Goal: Task Accomplishment & Management: Use online tool/utility

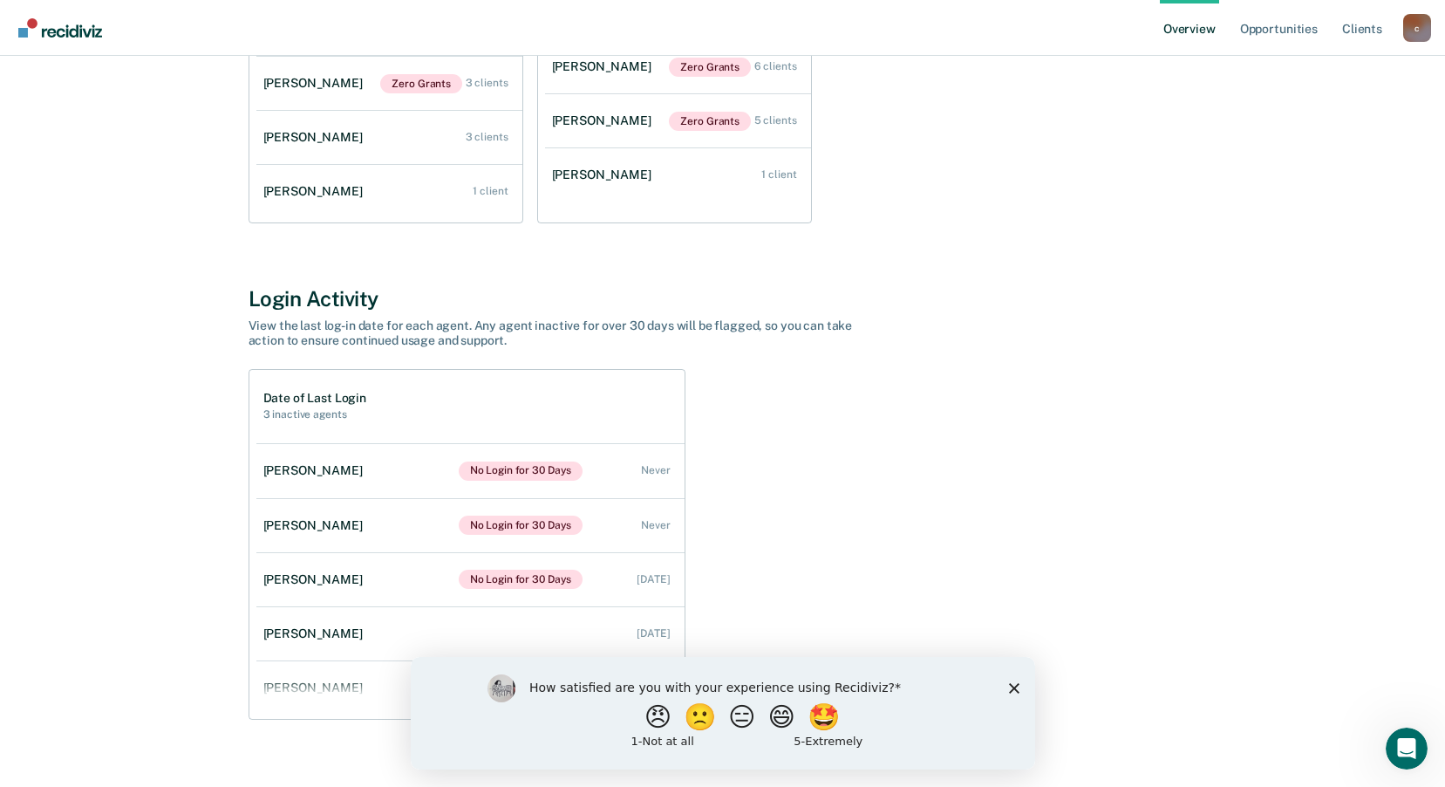
scroll to position [408, 0]
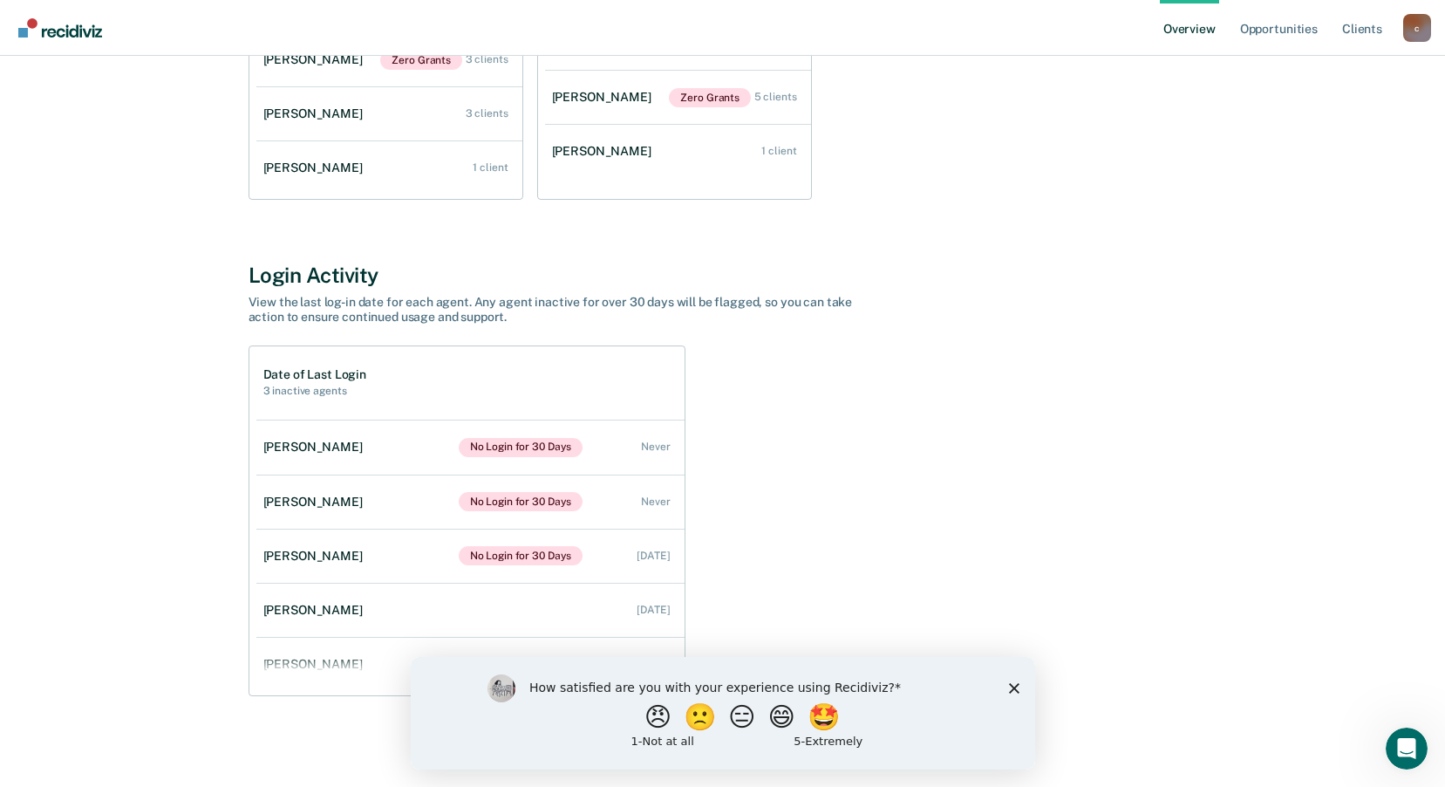
click at [1008, 692] on div "How satisfied are you with your experience using Recidiviz? 😠 🙁 😑 😄 🤩 1 - Not a…" at bounding box center [722, 712] width 624 height 112
click at [1012, 688] on polygon "Close survey" at bounding box center [1013, 687] width 10 height 10
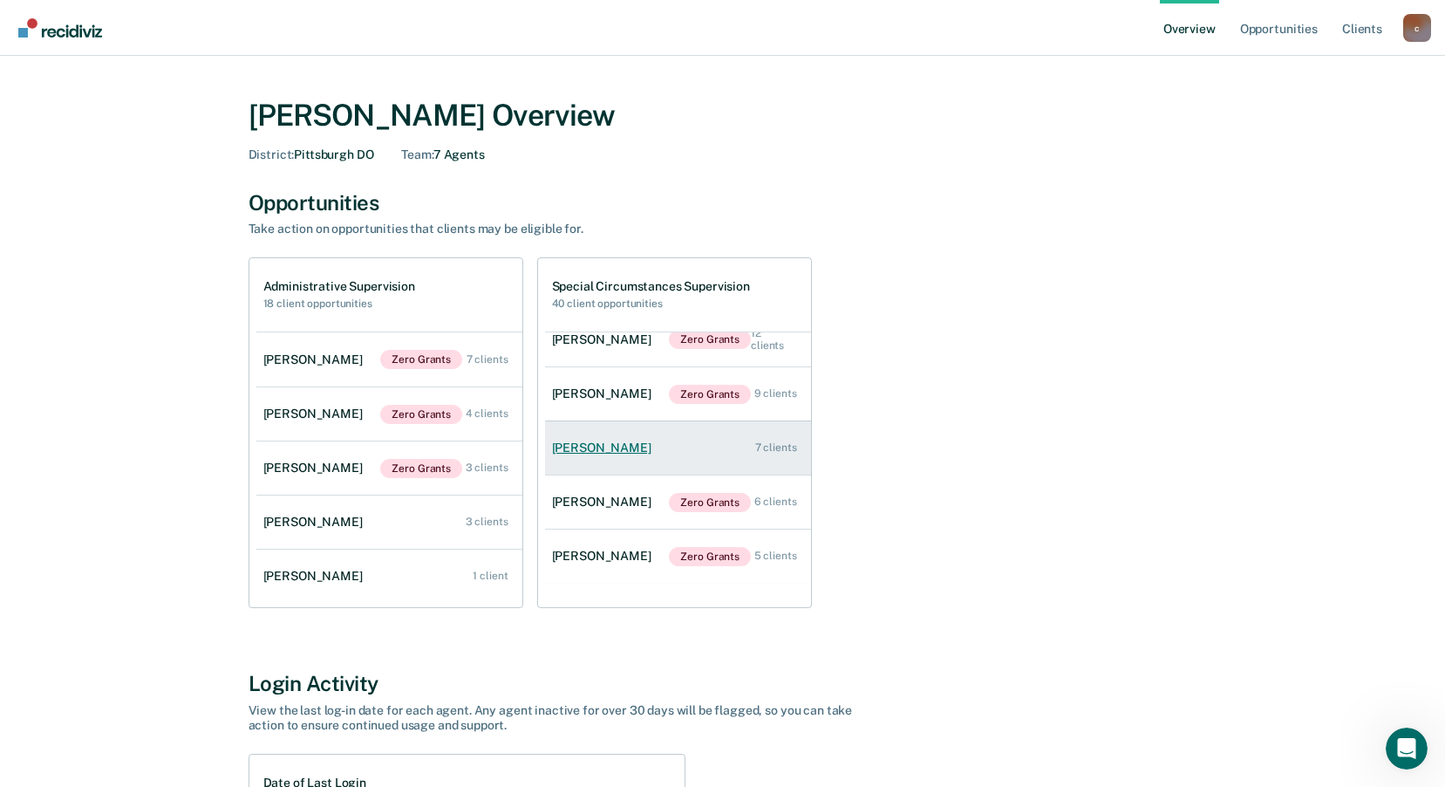
scroll to position [0, 0]
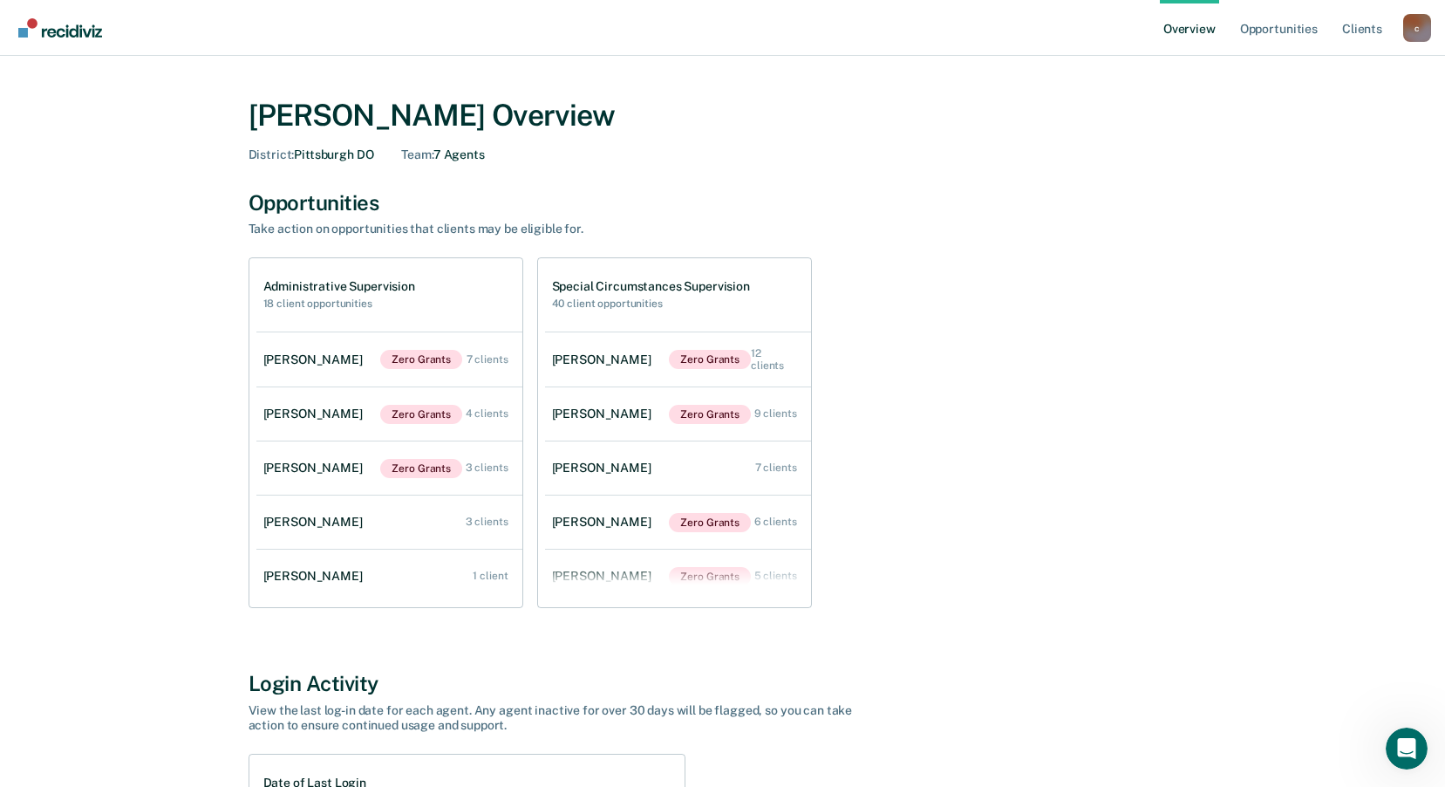
click at [867, 170] on div "[PERSON_NAME] Overview District : [GEOGRAPHIC_DATA] DO Team : 7 Agents" at bounding box center [723, 126] width 949 height 99
click at [1297, 25] on link "Opportunities" at bounding box center [1278, 28] width 85 height 56
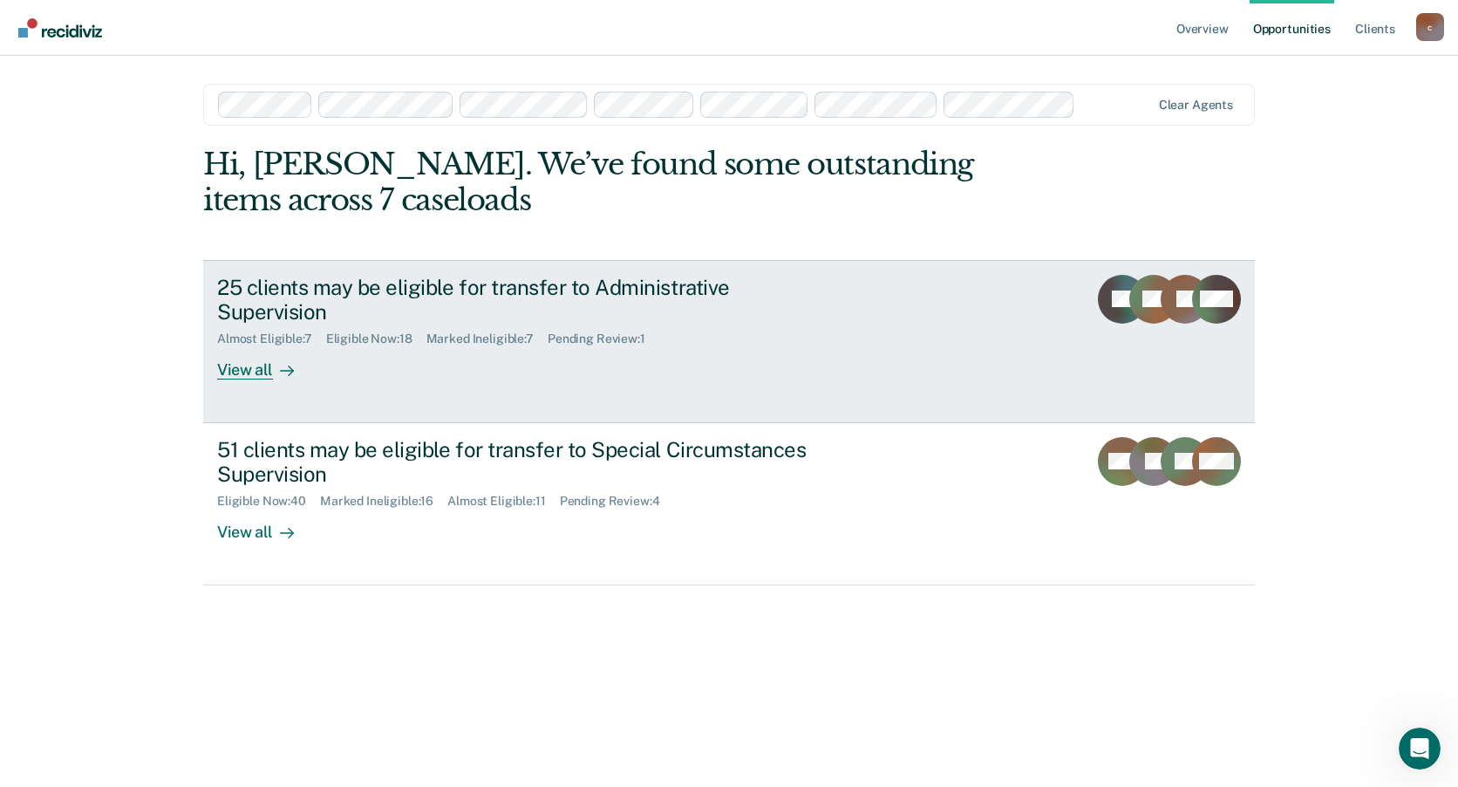
click at [245, 368] on div "View all" at bounding box center [266, 363] width 98 height 34
